Goal: Communication & Community: Answer question/provide support

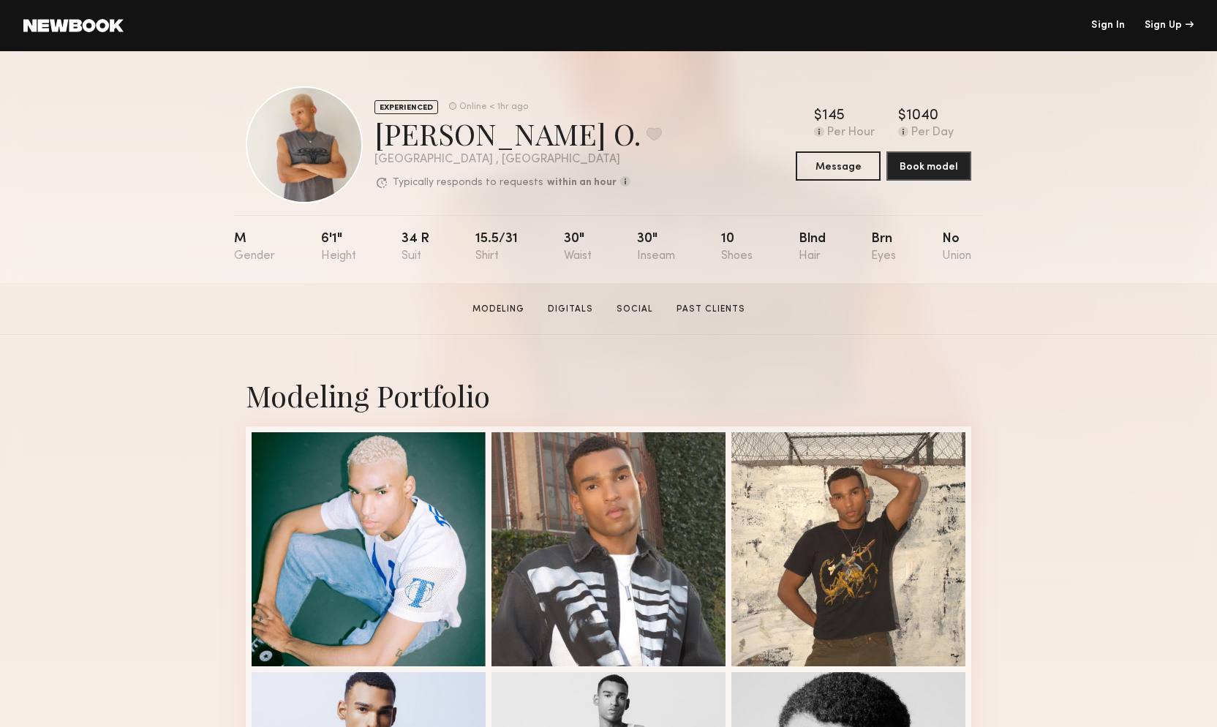
click at [1111, 20] on link "Sign In" at bounding box center [1108, 25] width 34 height 10
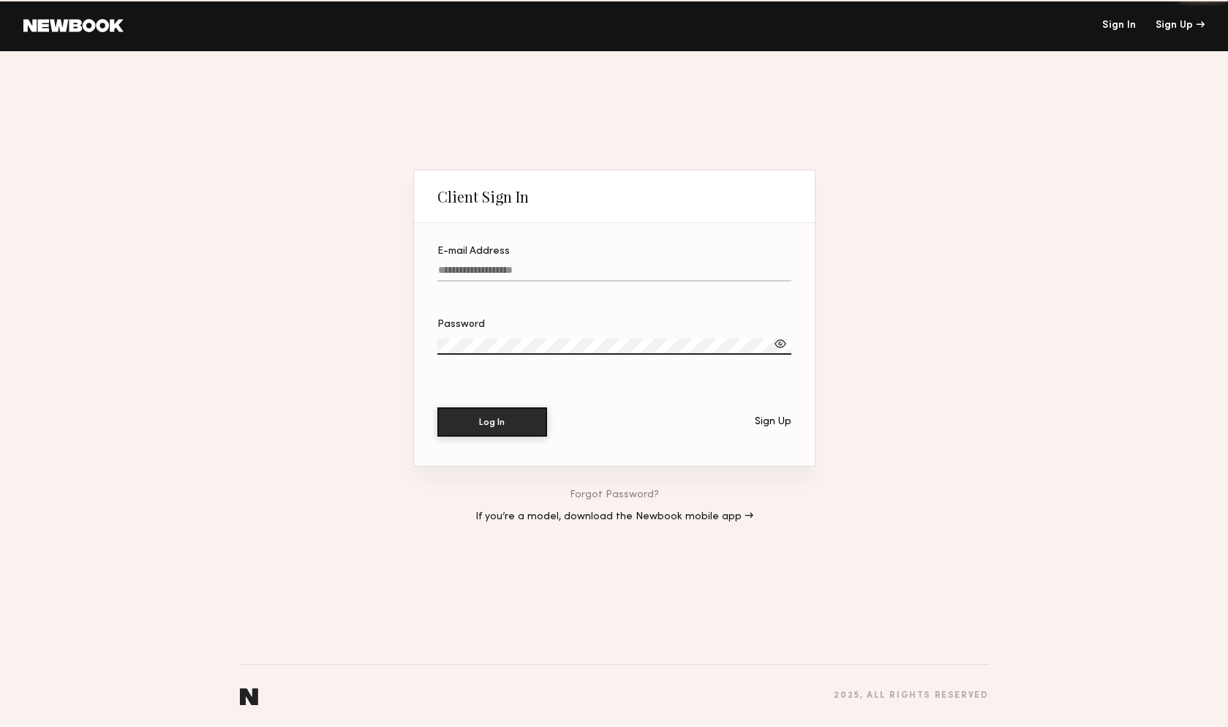
type input "**********"
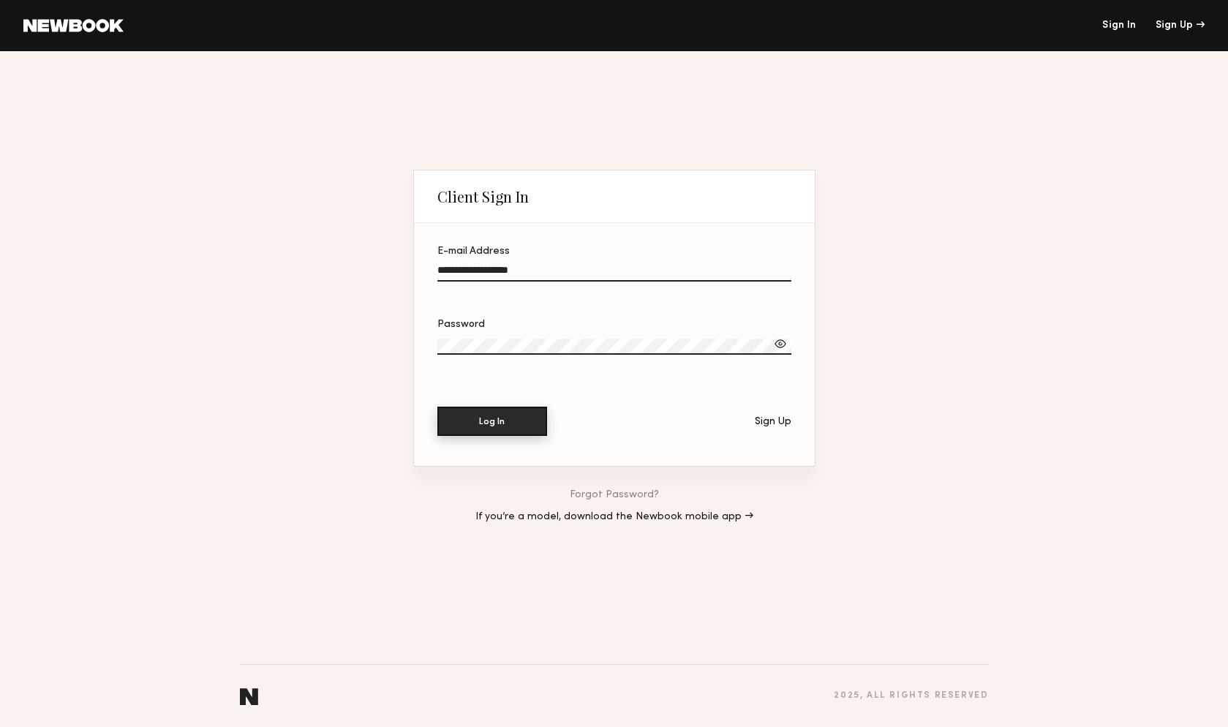
click at [509, 419] on button "Log In" at bounding box center [492, 420] width 110 height 29
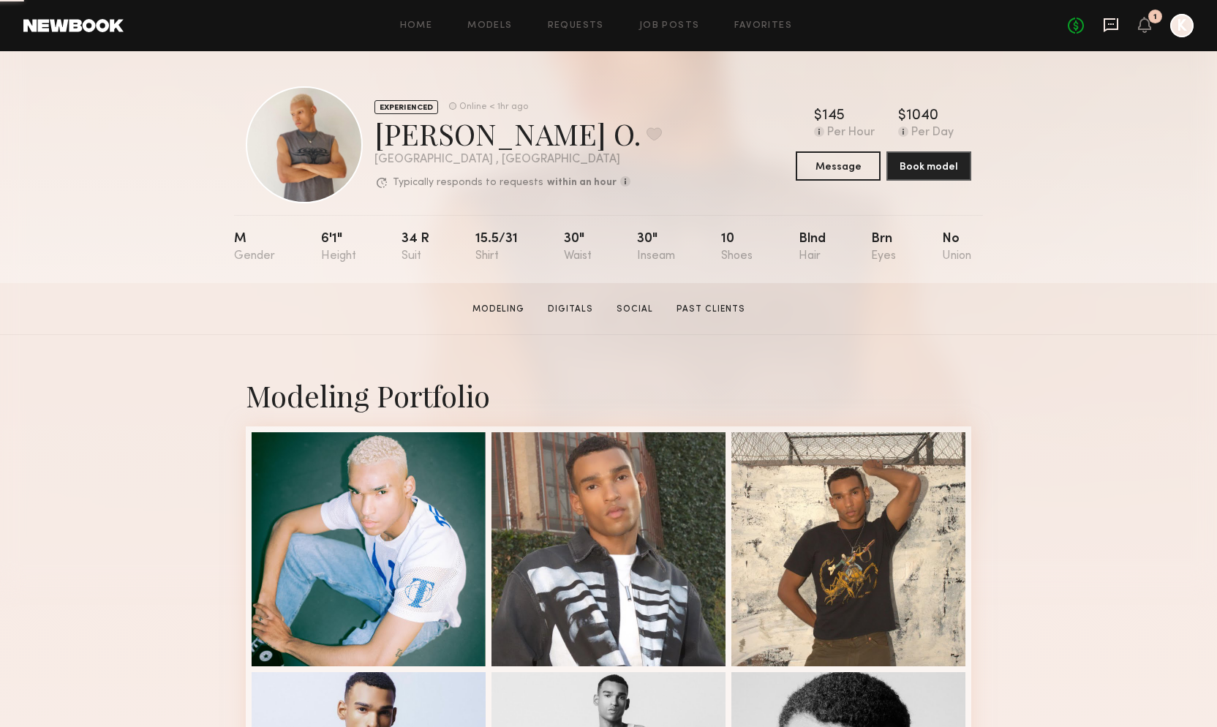
click at [1111, 25] on icon at bounding box center [1111, 25] width 16 height 16
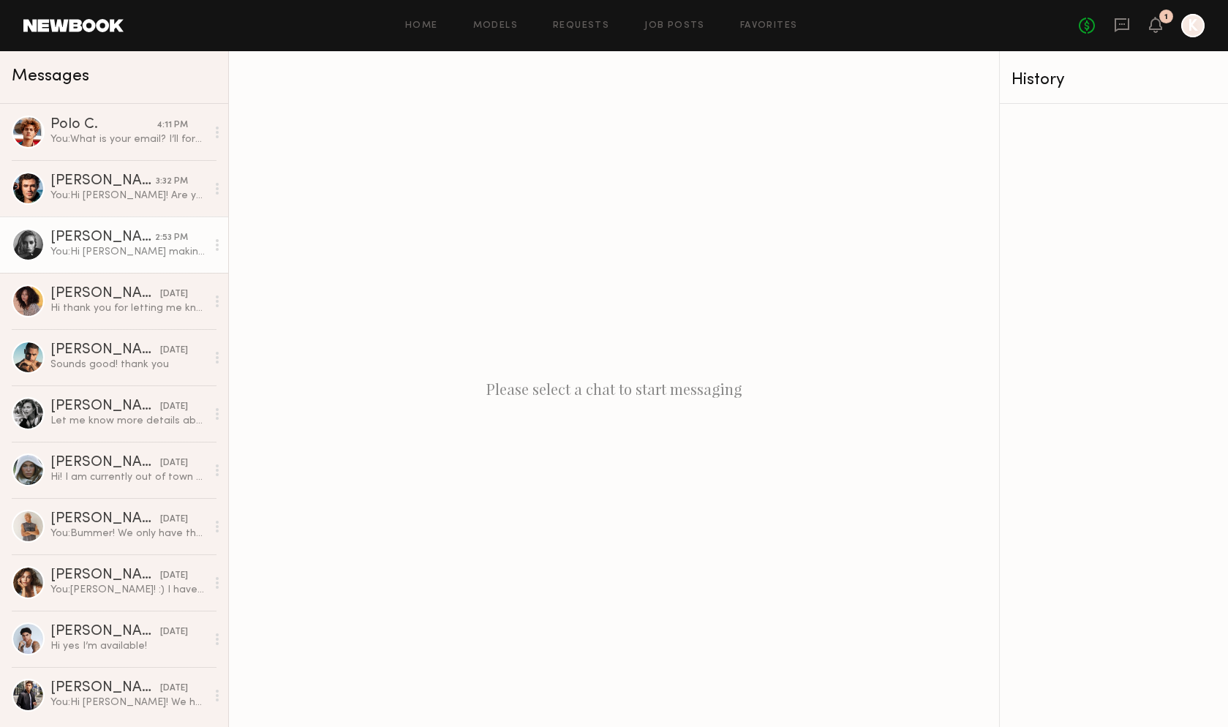
click at [131, 234] on div "[PERSON_NAME]" at bounding box center [102, 237] width 105 height 15
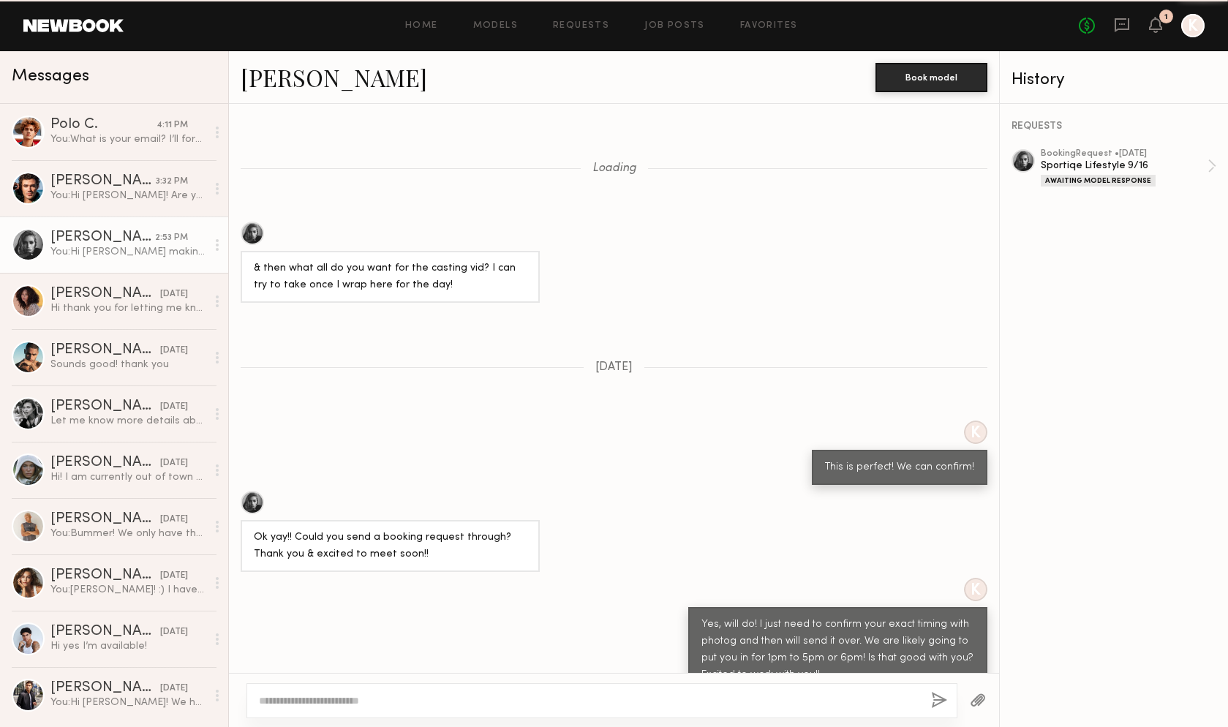
scroll to position [918, 0]
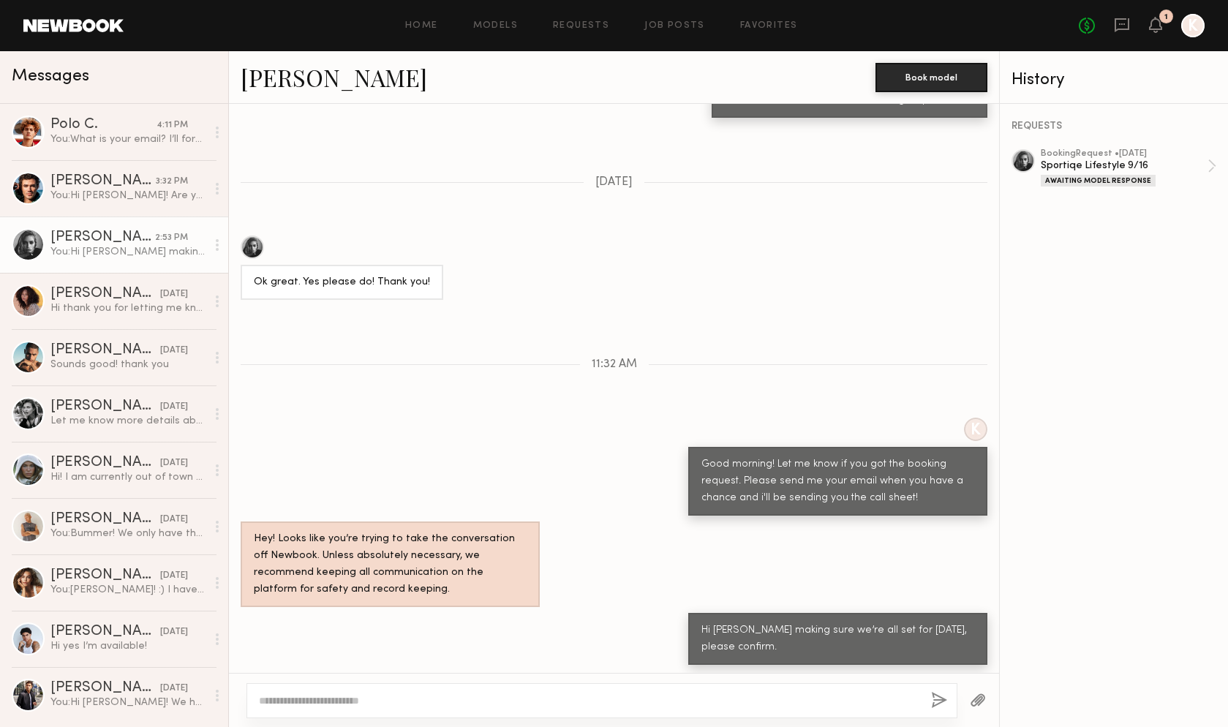
click at [287, 76] on link "[PERSON_NAME]" at bounding box center [334, 76] width 186 height 31
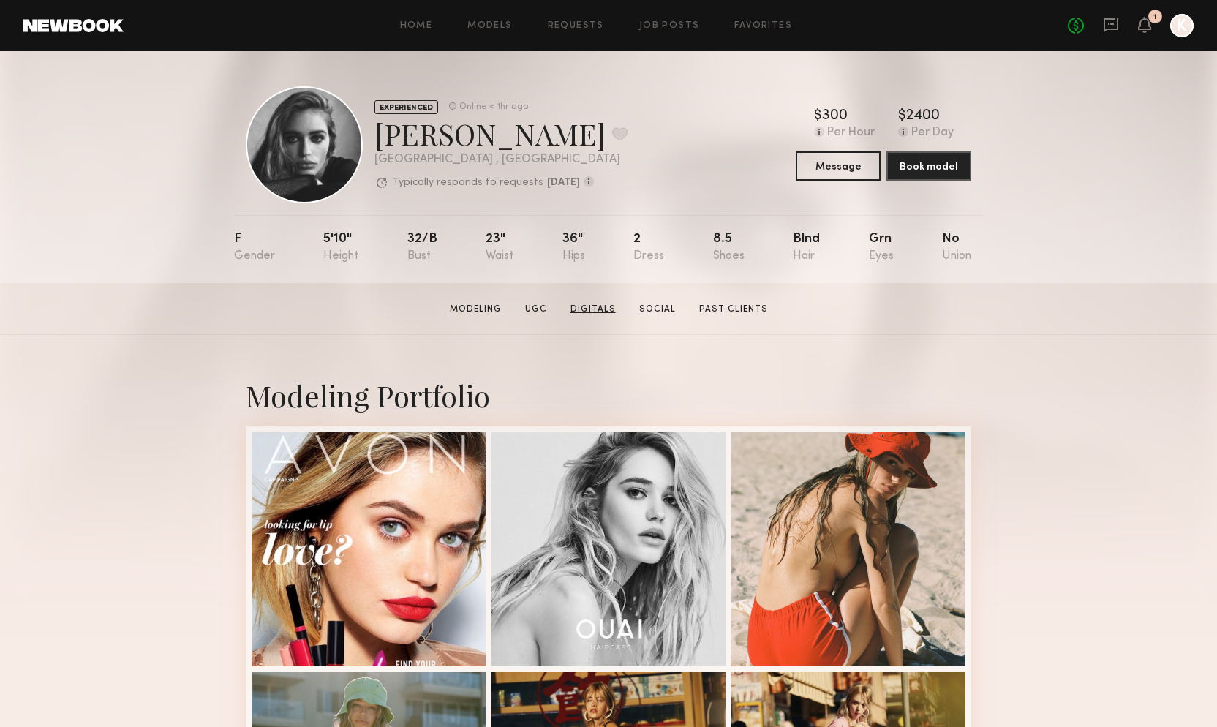
click at [601, 314] on link "Digitals" at bounding box center [592, 309] width 57 height 13
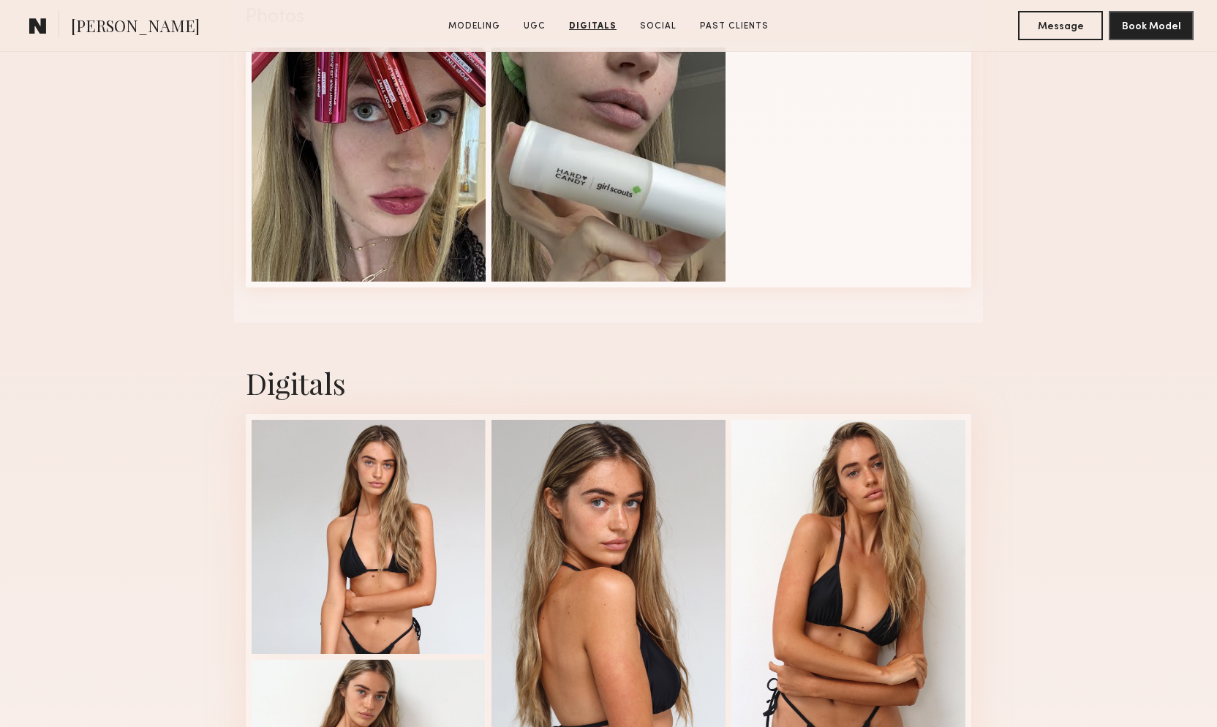
scroll to position [1774, 0]
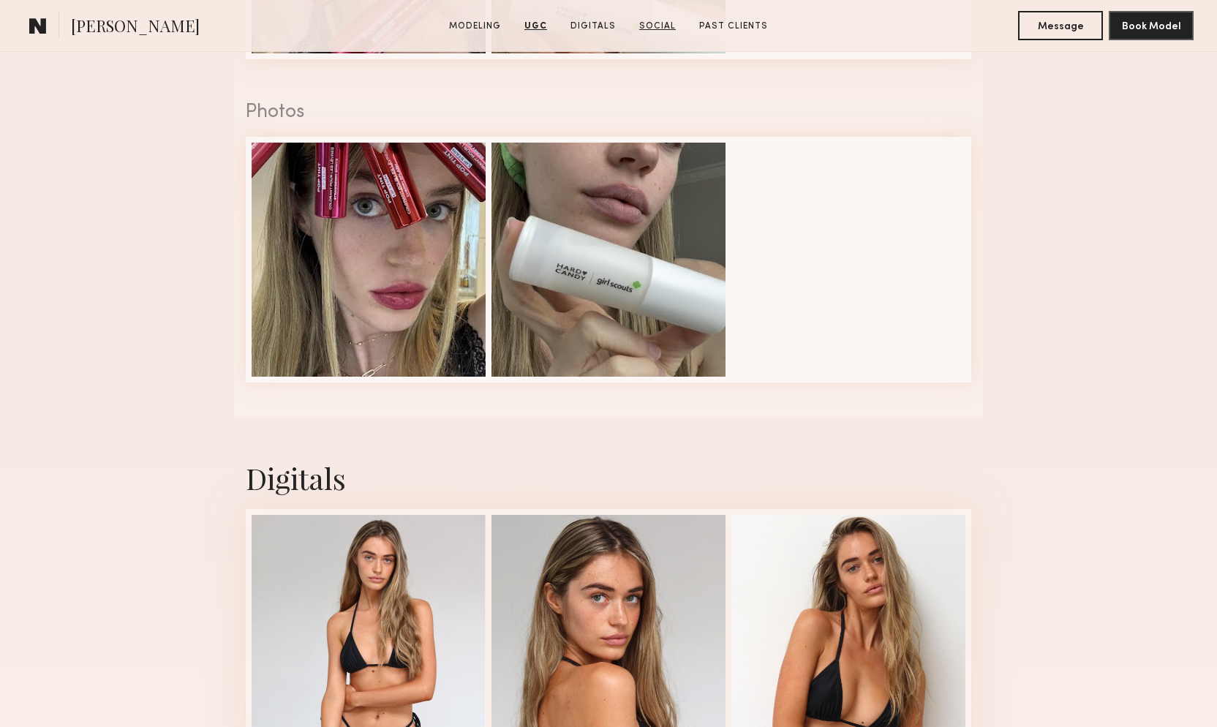
click at [651, 28] on link "Social" at bounding box center [657, 26] width 48 height 13
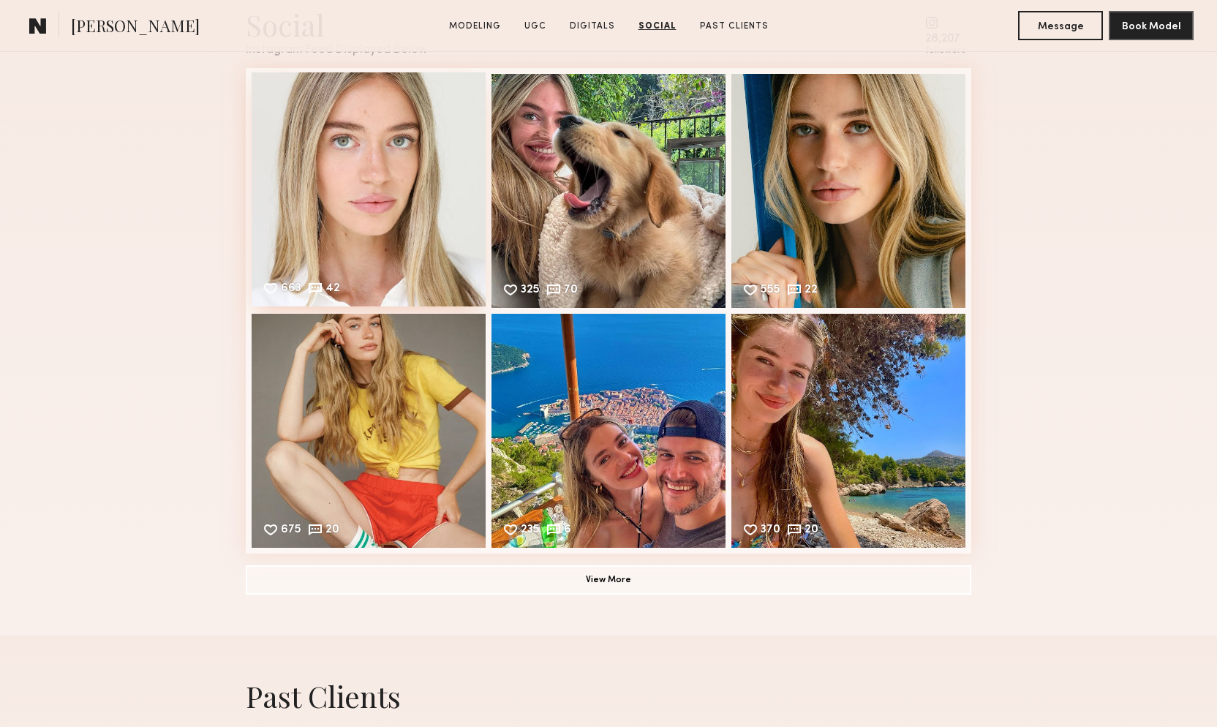
scroll to position [2848, 0]
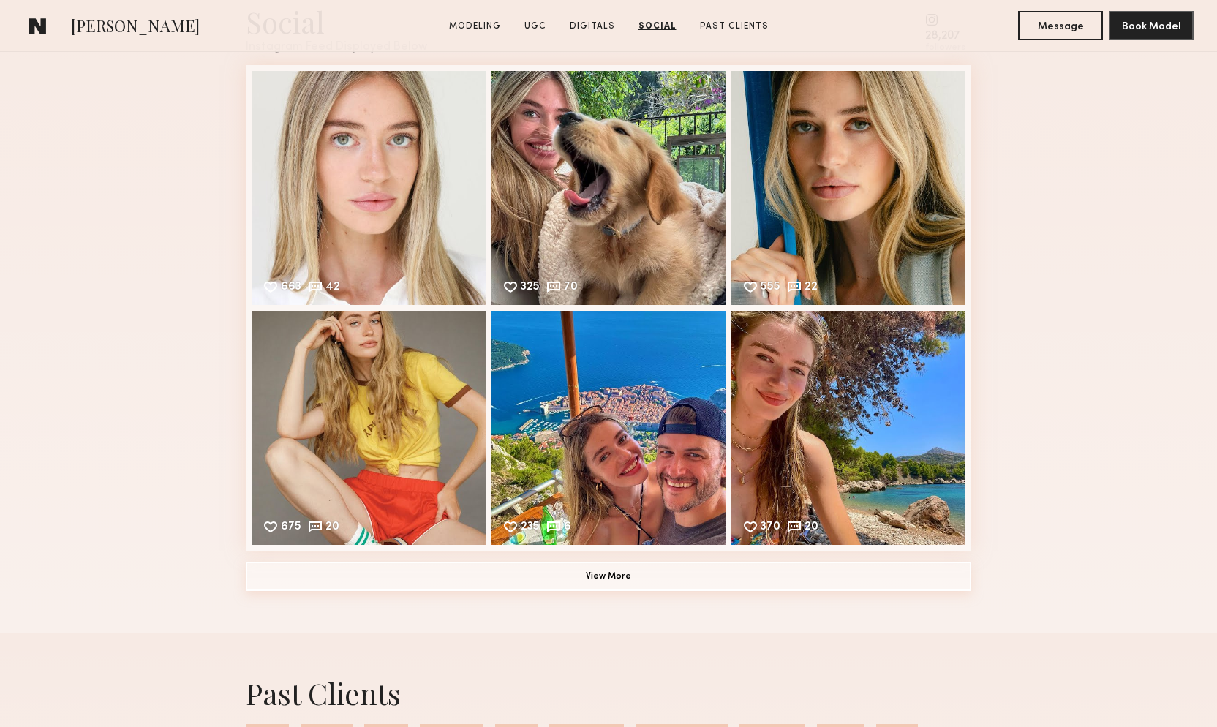
click at [598, 584] on button "View More" at bounding box center [608, 575] width 725 height 29
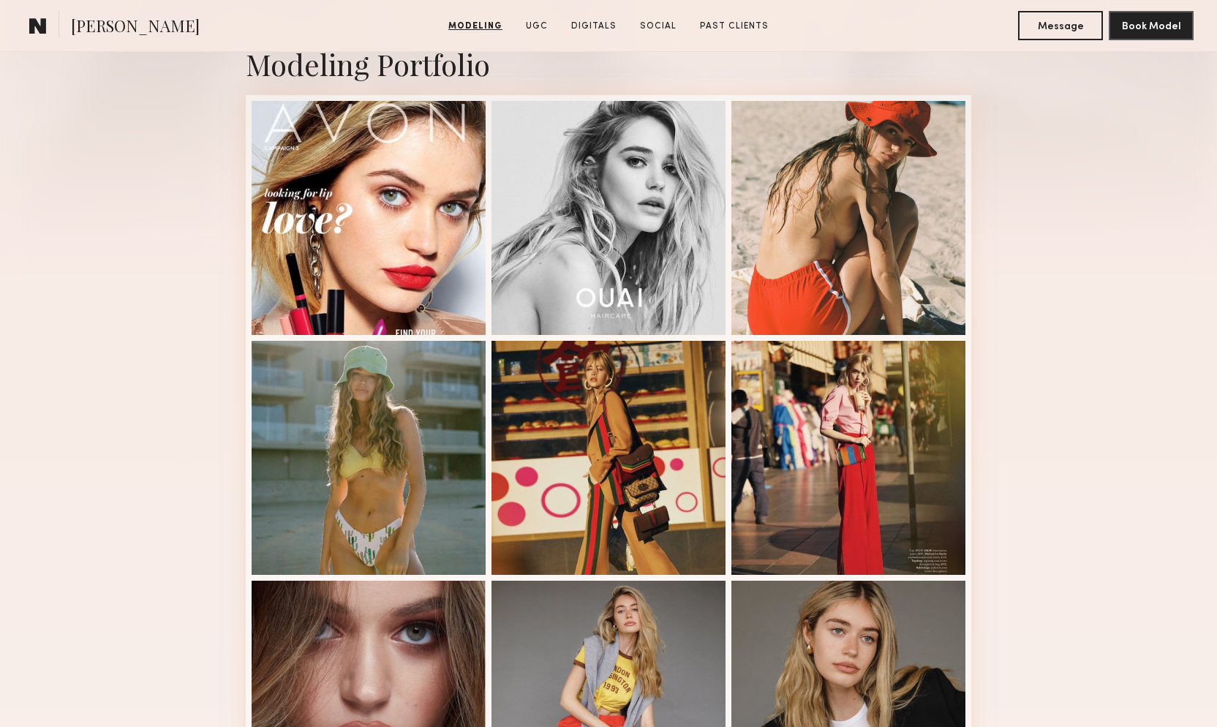
scroll to position [333, 0]
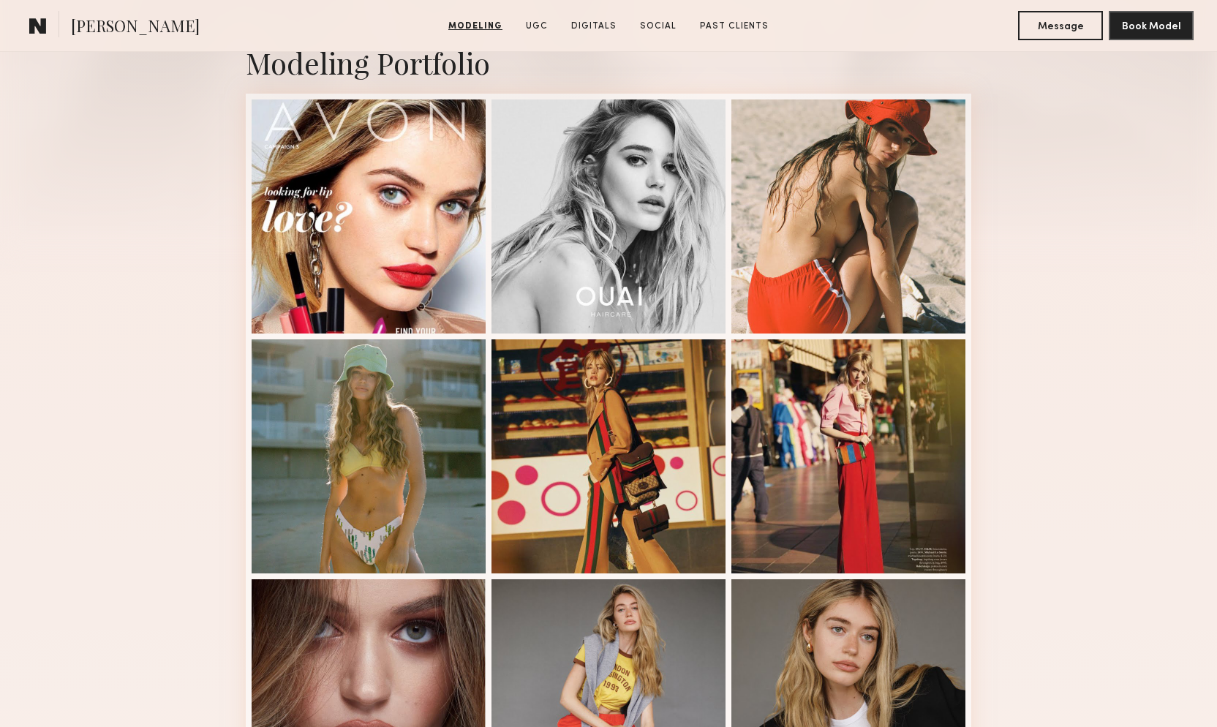
click at [107, 26] on span "Madison S." at bounding box center [135, 28] width 129 height 26
click at [40, 29] on common-icon at bounding box center [38, 25] width 18 height 19
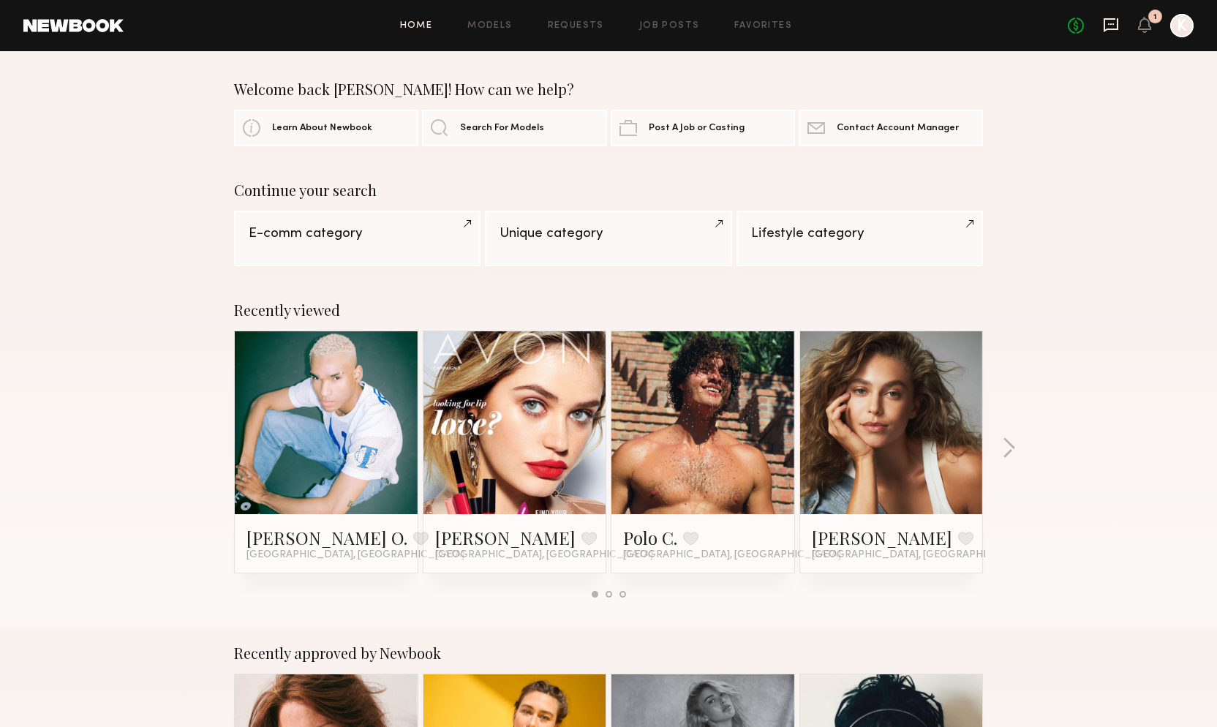
click at [1113, 31] on icon at bounding box center [1111, 25] width 16 height 16
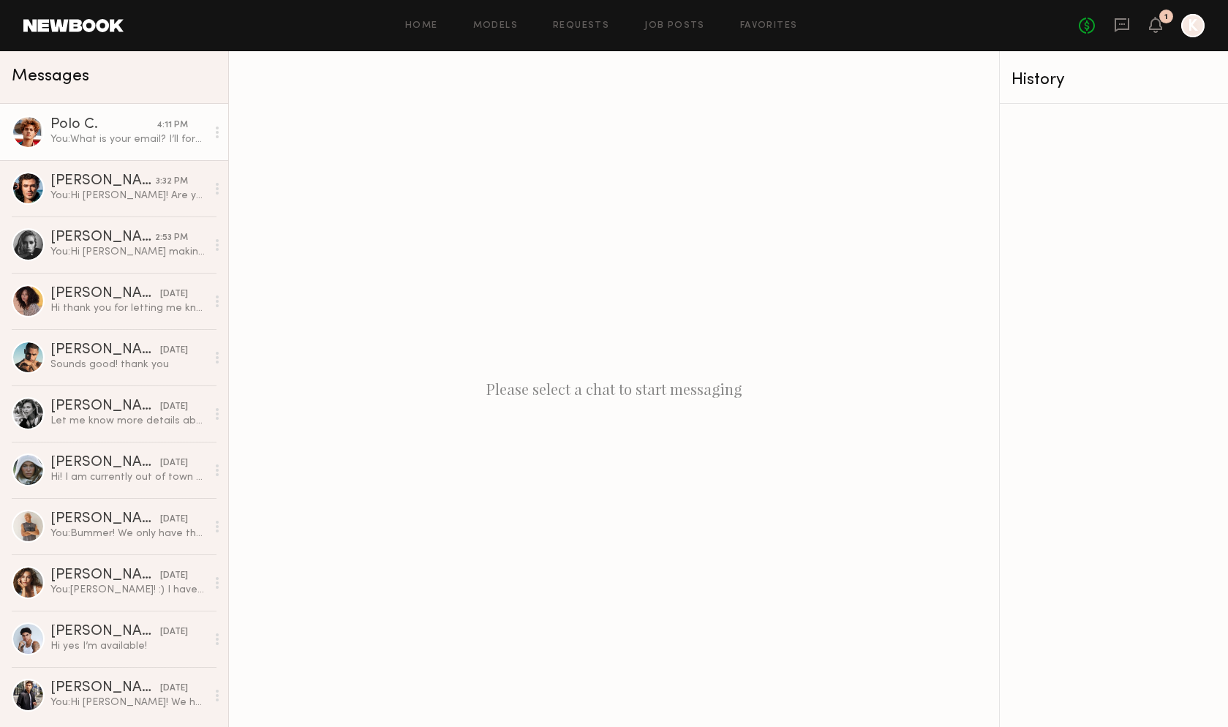
click at [135, 132] on div "You: What is your email? I’ll forward you call sheet. :)" at bounding box center [128, 139] width 156 height 14
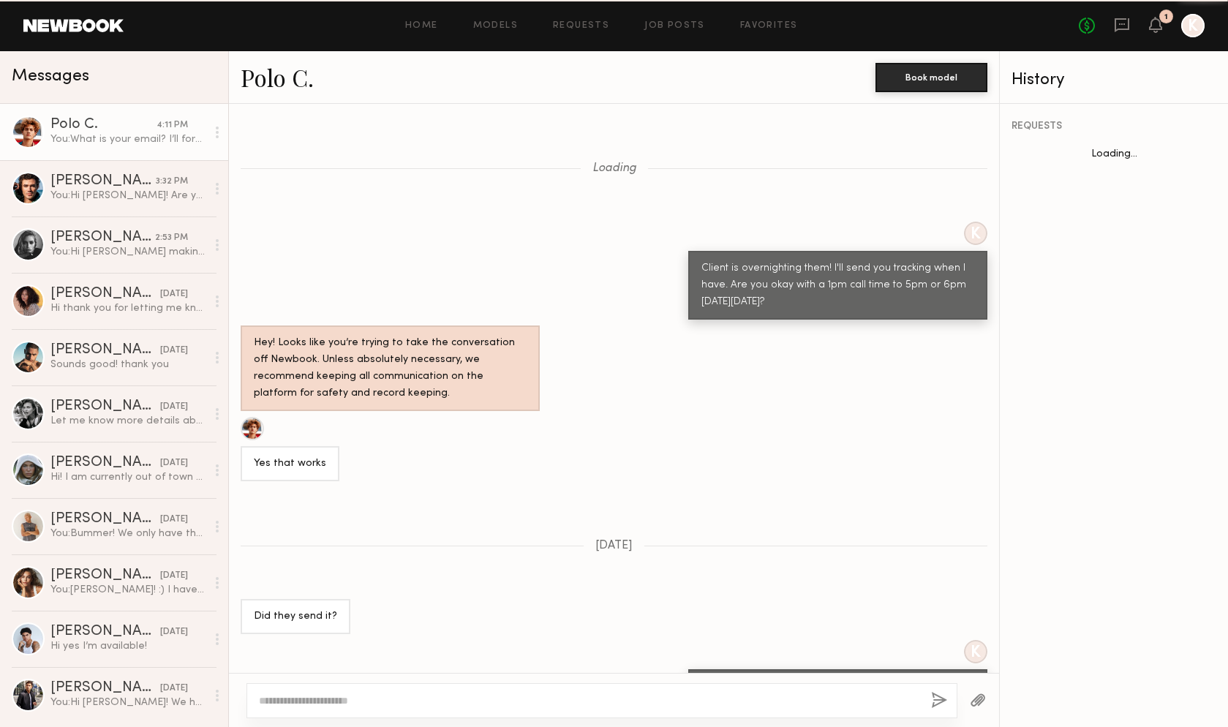
scroll to position [822, 0]
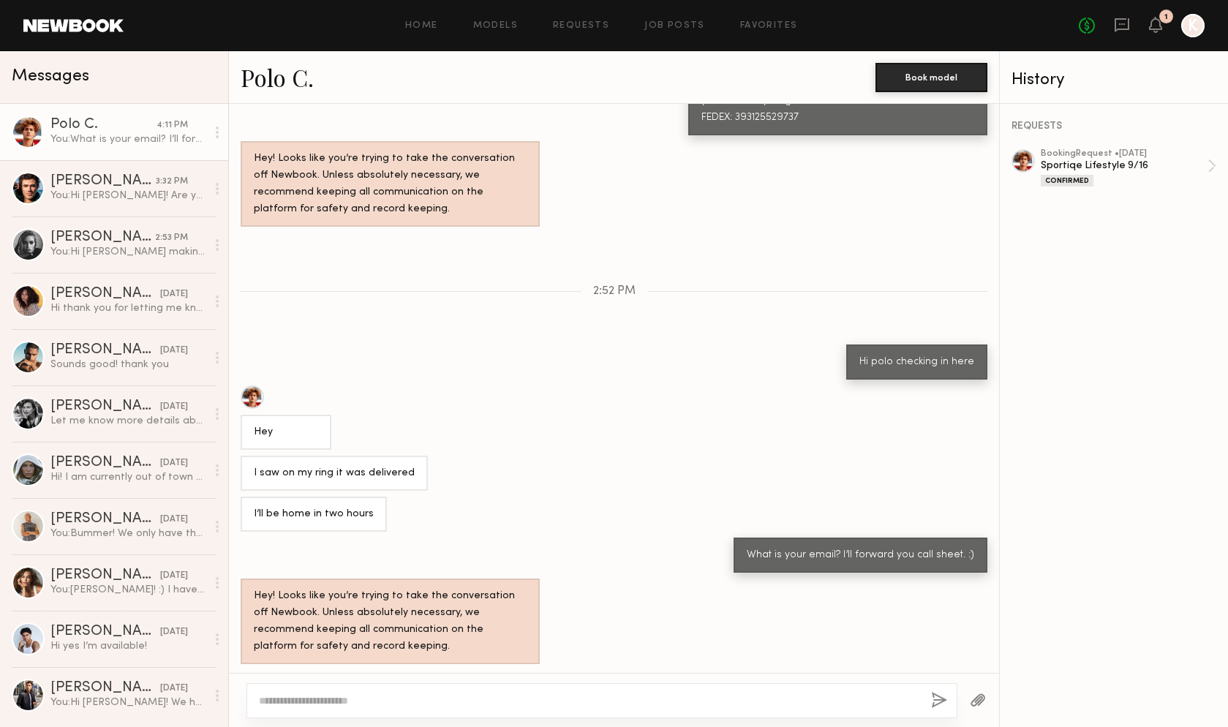
click at [294, 80] on link "Polo C." at bounding box center [277, 76] width 73 height 31
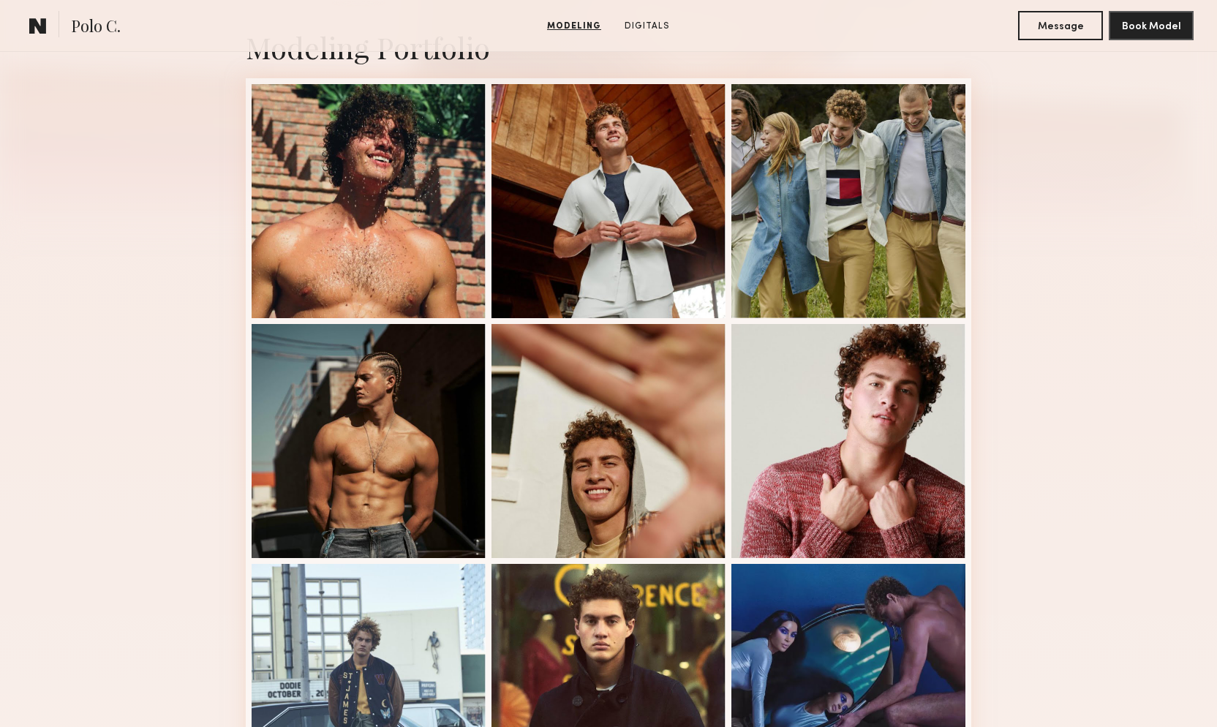
scroll to position [412, 0]
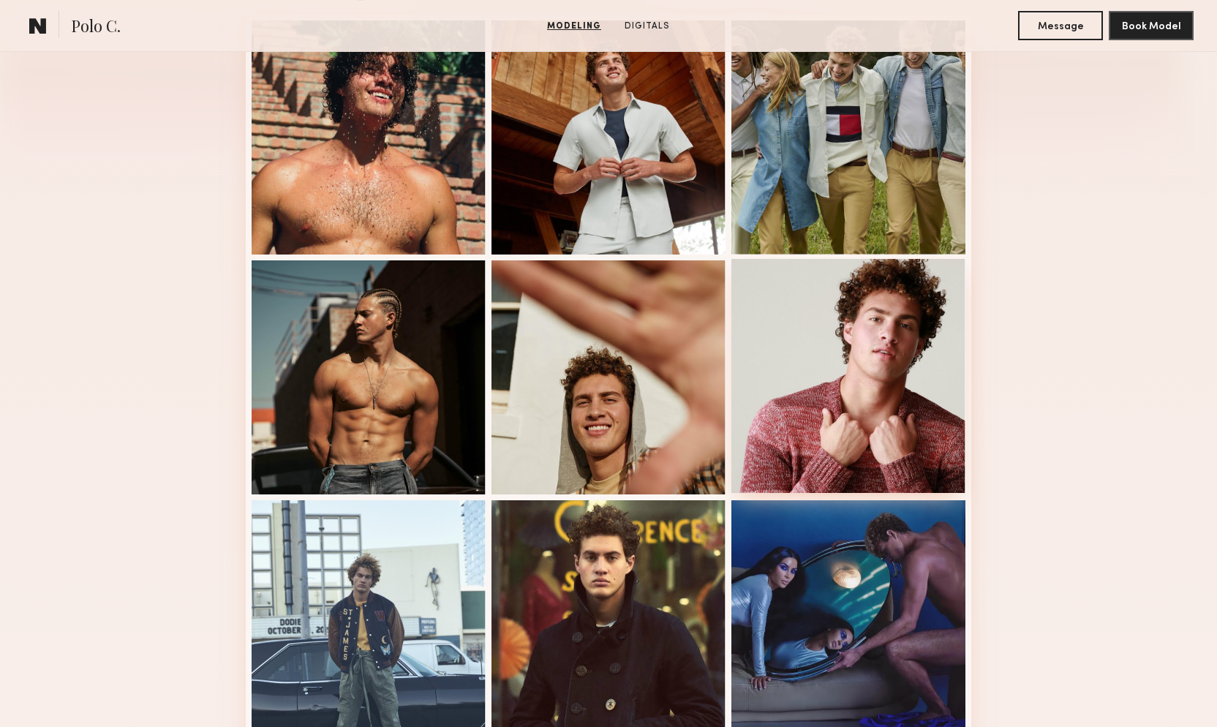
click at [825, 360] on div at bounding box center [848, 376] width 234 height 234
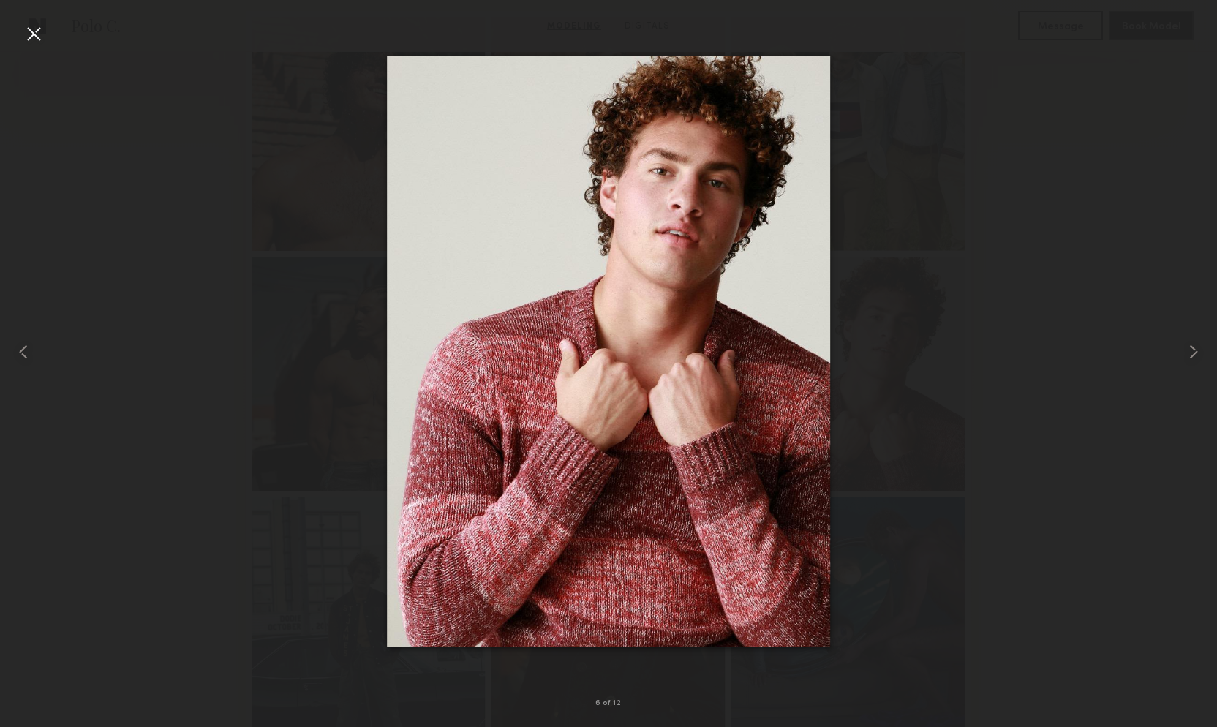
scroll to position [417, 0]
click at [944, 526] on div at bounding box center [608, 351] width 1217 height 657
drag, startPoint x: 31, startPoint y: 26, endPoint x: 129, endPoint y: 70, distance: 107.6
click at [31, 26] on div at bounding box center [33, 33] width 23 height 23
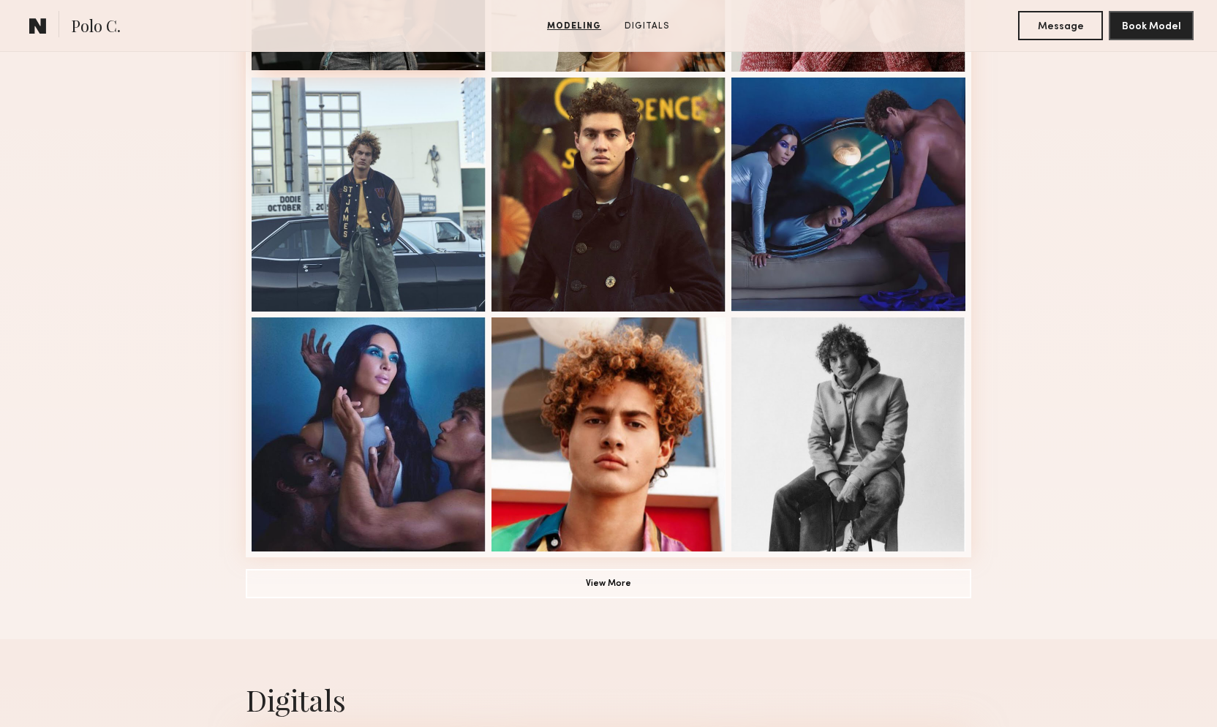
scroll to position [839, 0]
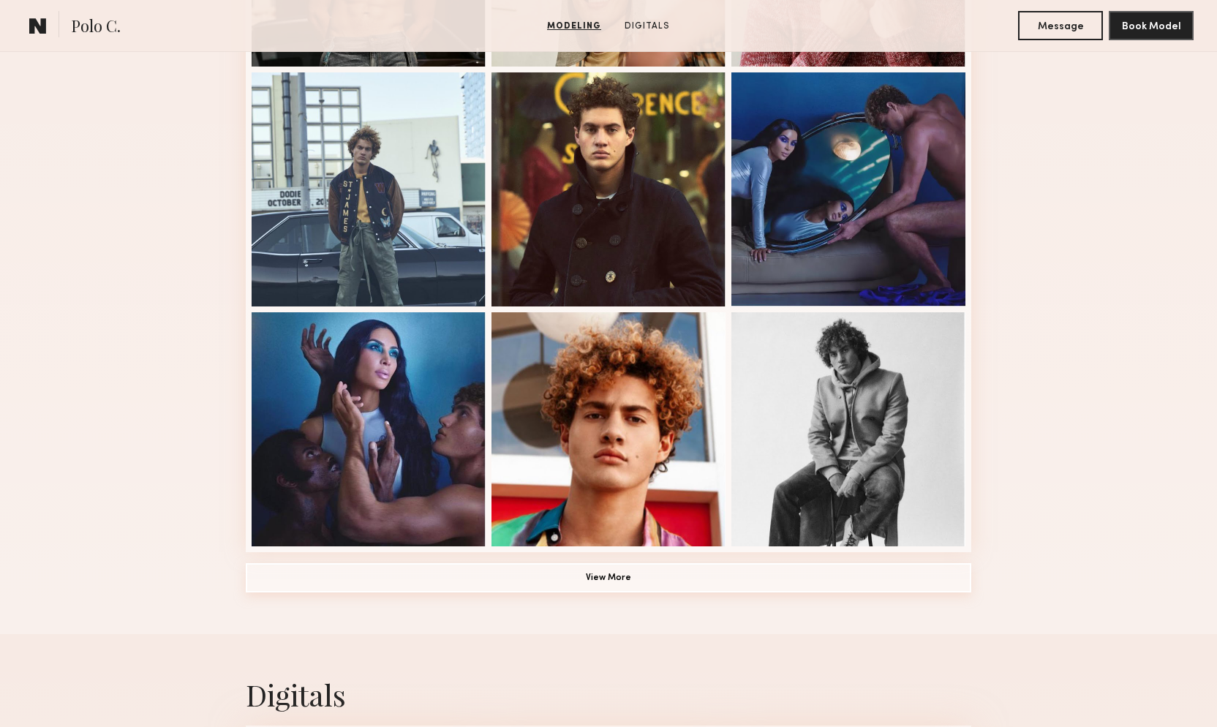
click at [551, 574] on button "View More" at bounding box center [608, 577] width 725 height 29
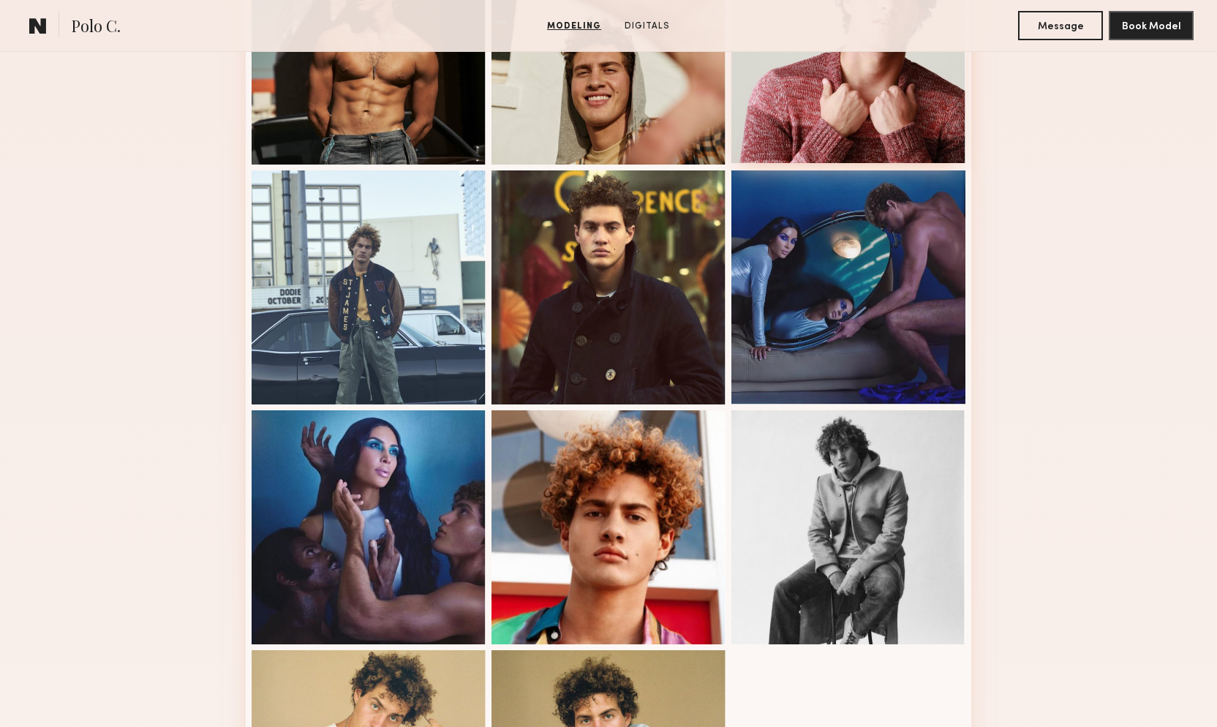
scroll to position [743, 0]
